Goal: Task Accomplishment & Management: Manage account settings

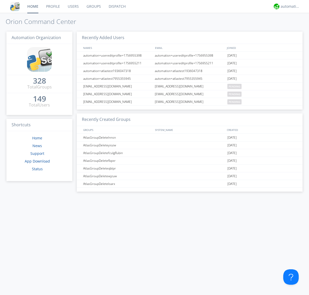
click at [93, 6] on link "Groups" at bounding box center [94, 6] width 22 height 13
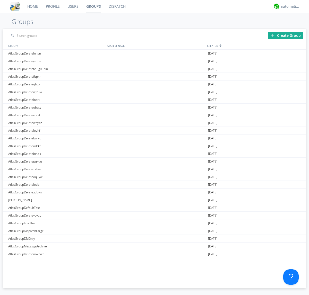
click at [286, 35] on div "Create Group" at bounding box center [285, 36] width 35 height 8
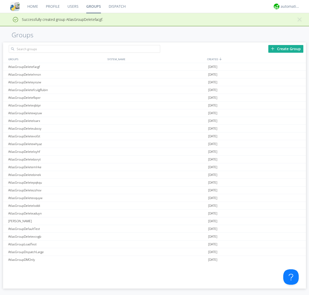
click at [93, 6] on link "Groups" at bounding box center [93, 6] width 22 height 13
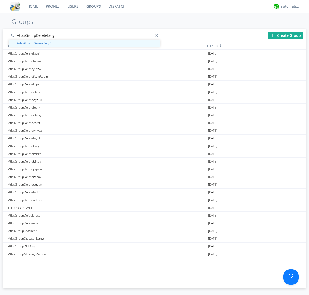
type input "AtlasGroupDeletefacgf"
click at [158, 36] on div at bounding box center [157, 36] width 5 height 5
type input "AtlasGroupDeletefacgf"
click at [56, 53] on div "AtlasGroupDeletefacgf" at bounding box center [56, 53] width 99 height 7
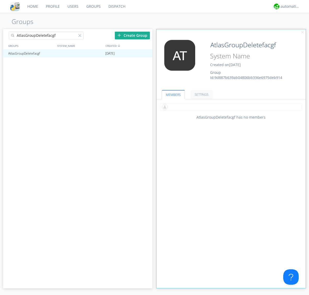
click at [231, 107] on input "text" at bounding box center [231, 107] width 142 height 8
type input "automation+atlas0005"
click at [230, 107] on input "text" at bounding box center [231, 107] width 142 height 8
type input "automation+atlas0004"
click at [230, 107] on input "text" at bounding box center [231, 107] width 142 height 8
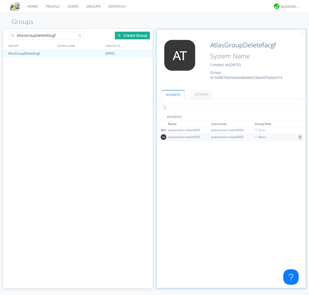
click at [259, 137] on span "Basic" at bounding box center [261, 137] width 12 height 4
click at [230, 107] on input "text" at bounding box center [231, 107] width 142 height 8
click at [259, 130] on span "Basic" at bounding box center [261, 130] width 12 height 4
click at [146, 54] on div at bounding box center [145, 54] width 5 height 4
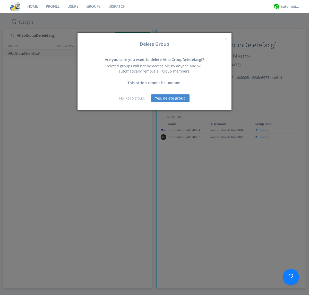
click at [170, 98] on button "Yes, delete group" at bounding box center [170, 99] width 38 height 8
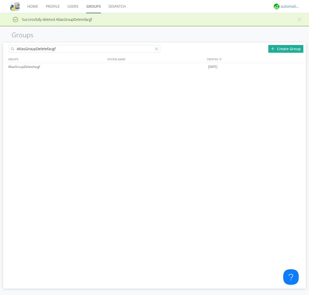
click at [289, 6] on div "automation+atlas" at bounding box center [290, 6] width 19 height 5
